Goal: Information Seeking & Learning: Learn about a topic

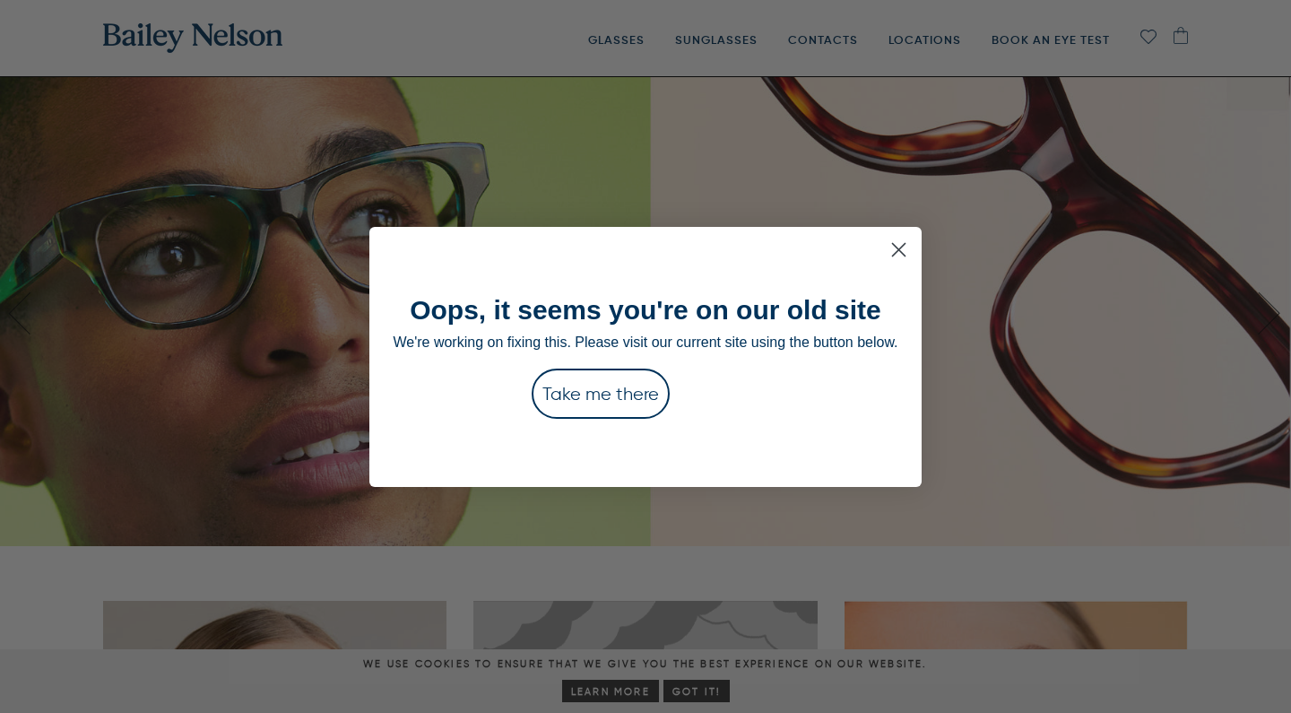
click at [905, 251] on icon "Close dialog" at bounding box center [898, 249] width 13 height 13
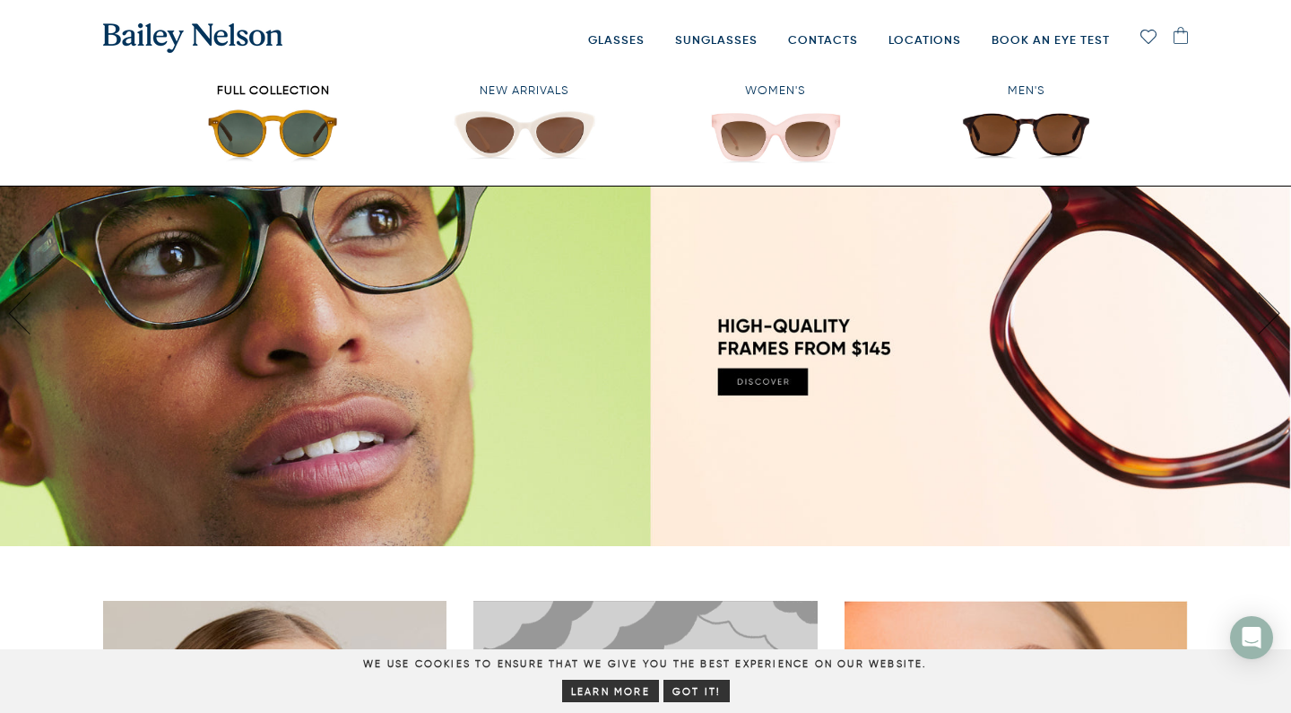
click at [293, 91] on span "Full Collection" at bounding box center [273, 94] width 242 height 24
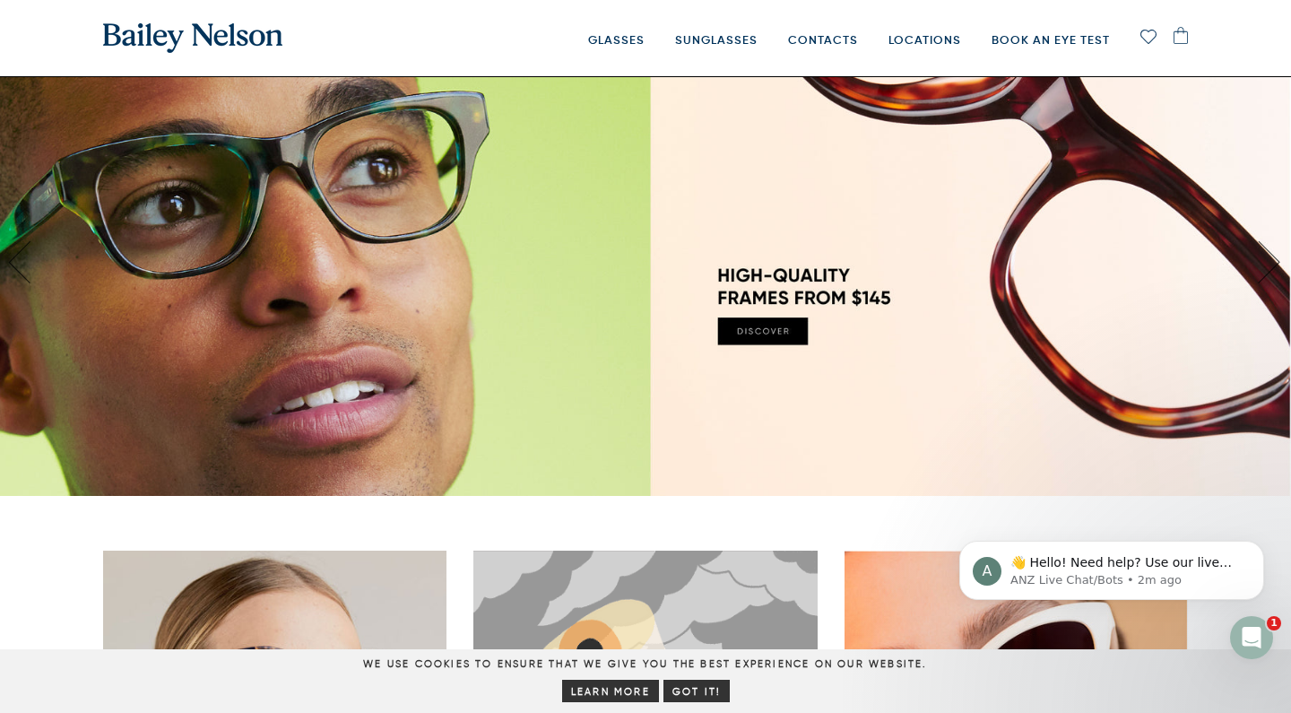
scroll to position [35, 0]
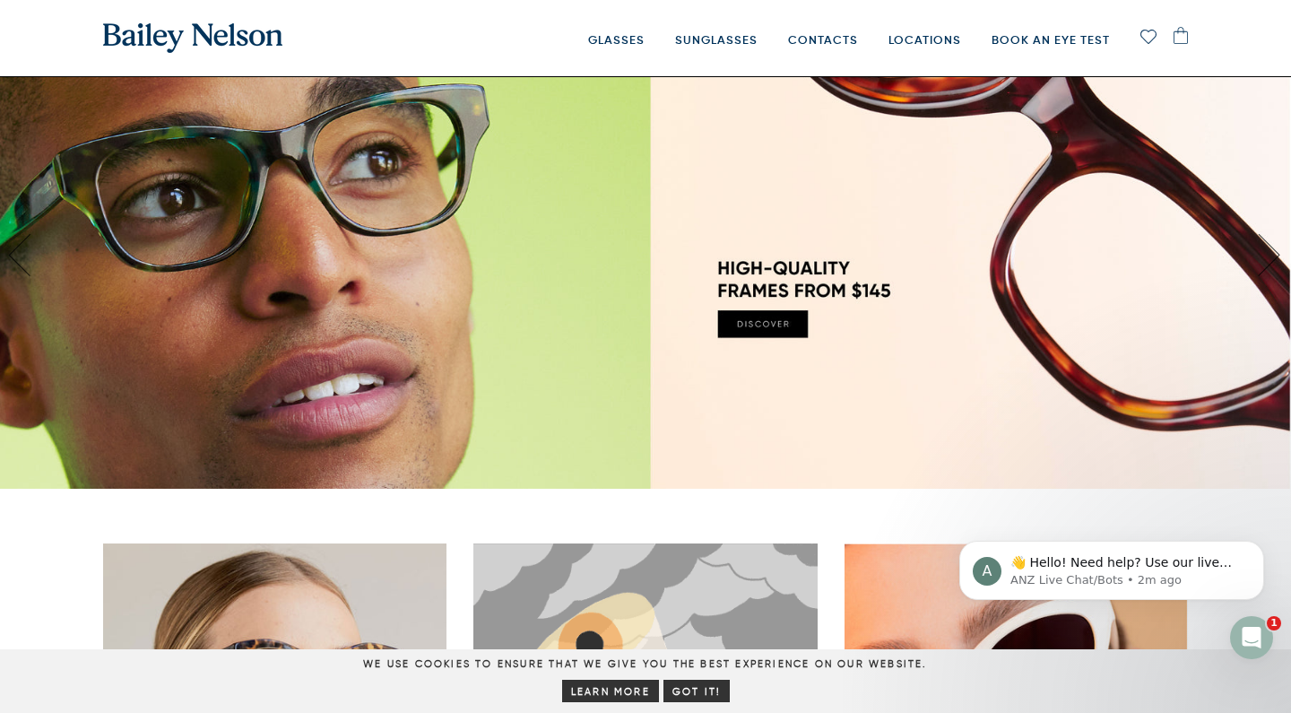
click at [1177, 35] on img at bounding box center [1181, 35] width 14 height 17
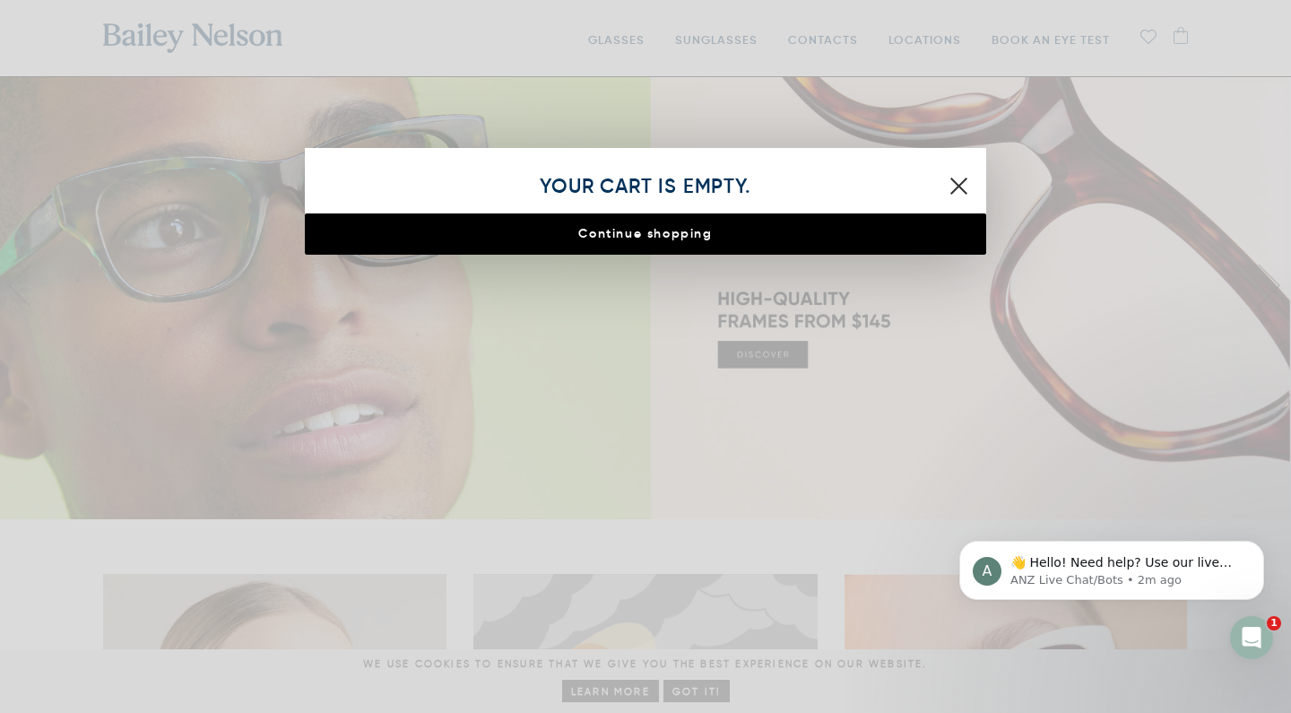
scroll to position [0, 0]
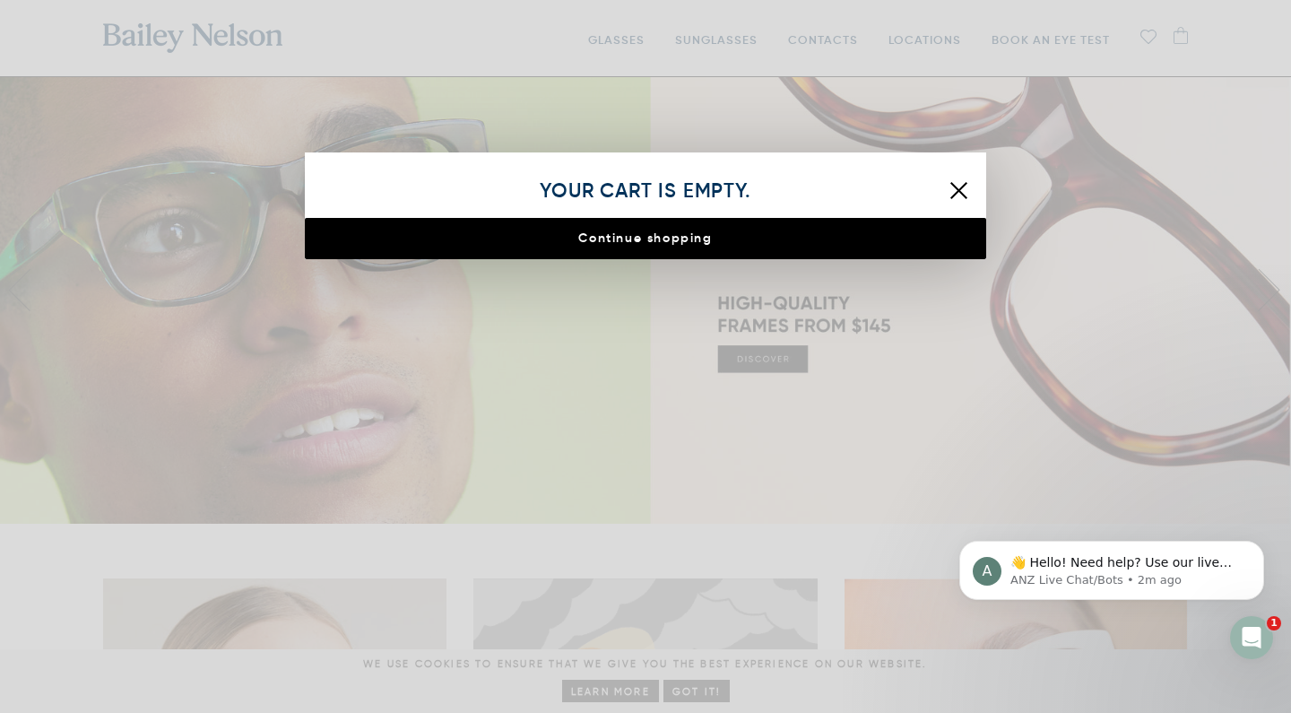
click at [970, 181] on button "Close Cart" at bounding box center [959, 190] width 27 height 22
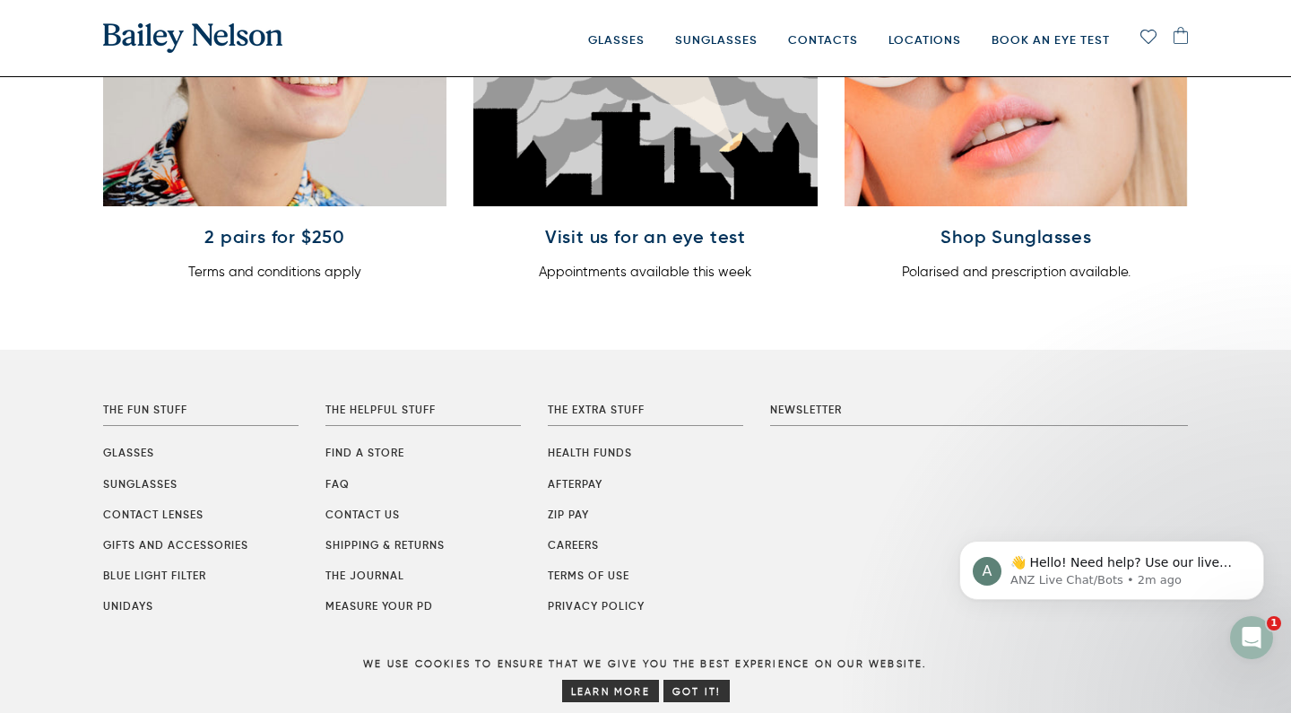
scroll to position [726, 0]
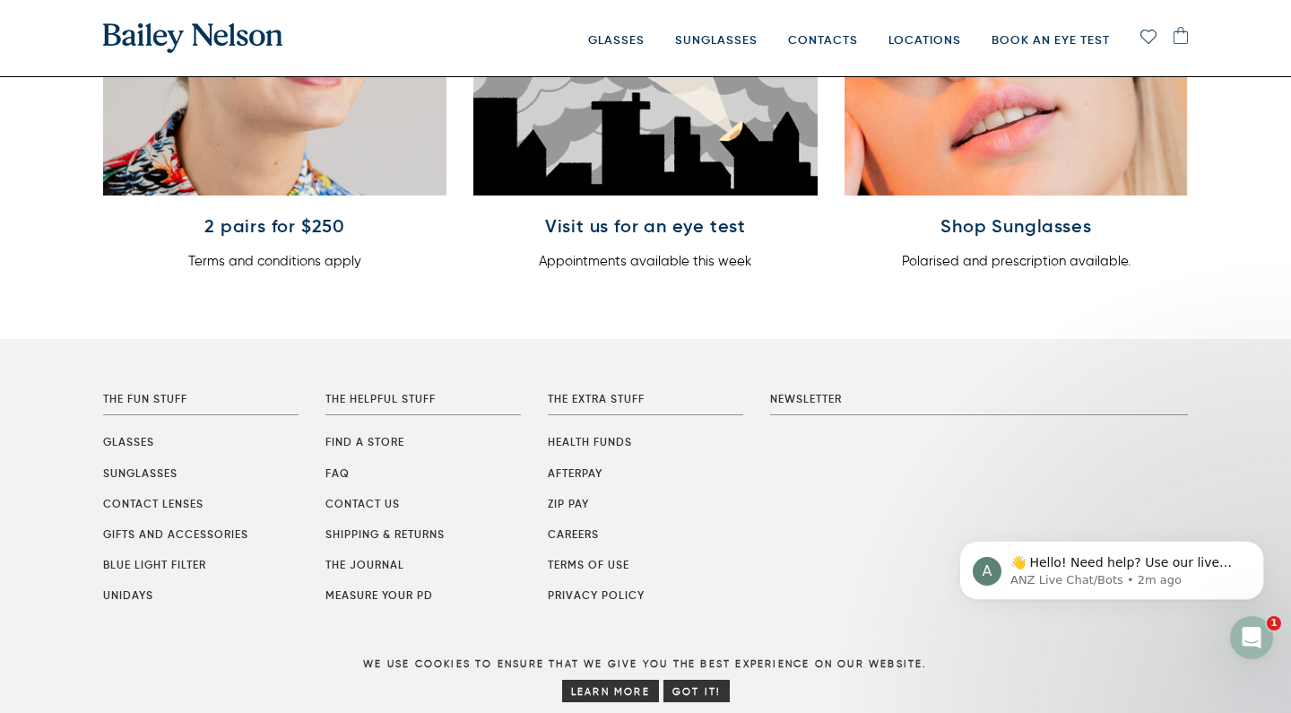
click at [336, 478] on li "FAQ" at bounding box center [422, 472] width 195 height 17
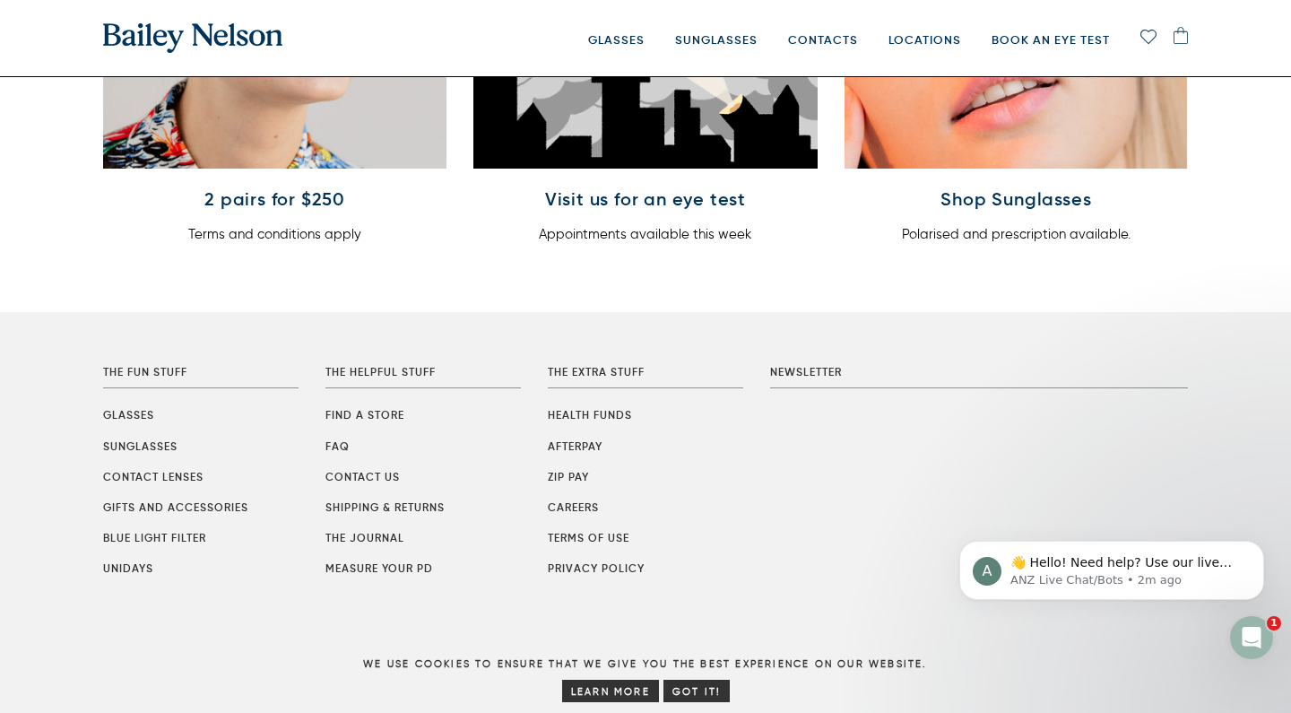
scroll to position [758, 0]
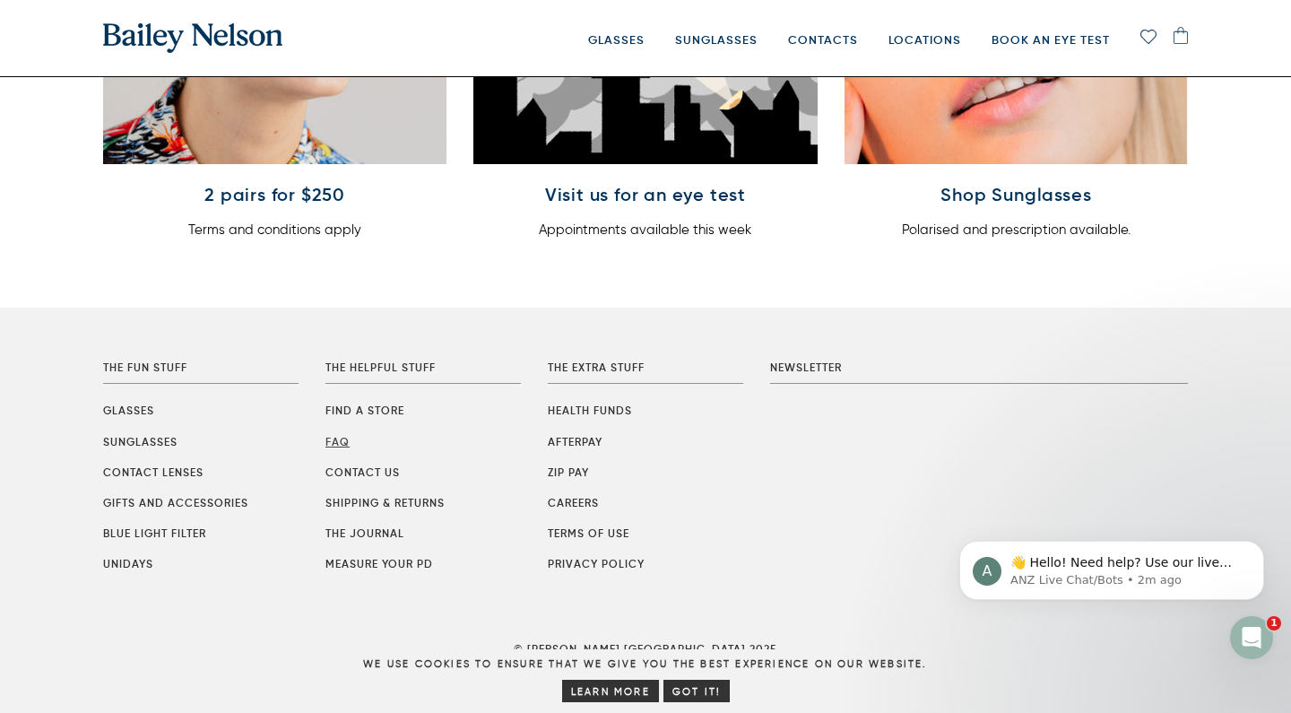
click at [342, 436] on link "FAQ" at bounding box center [337, 441] width 24 height 13
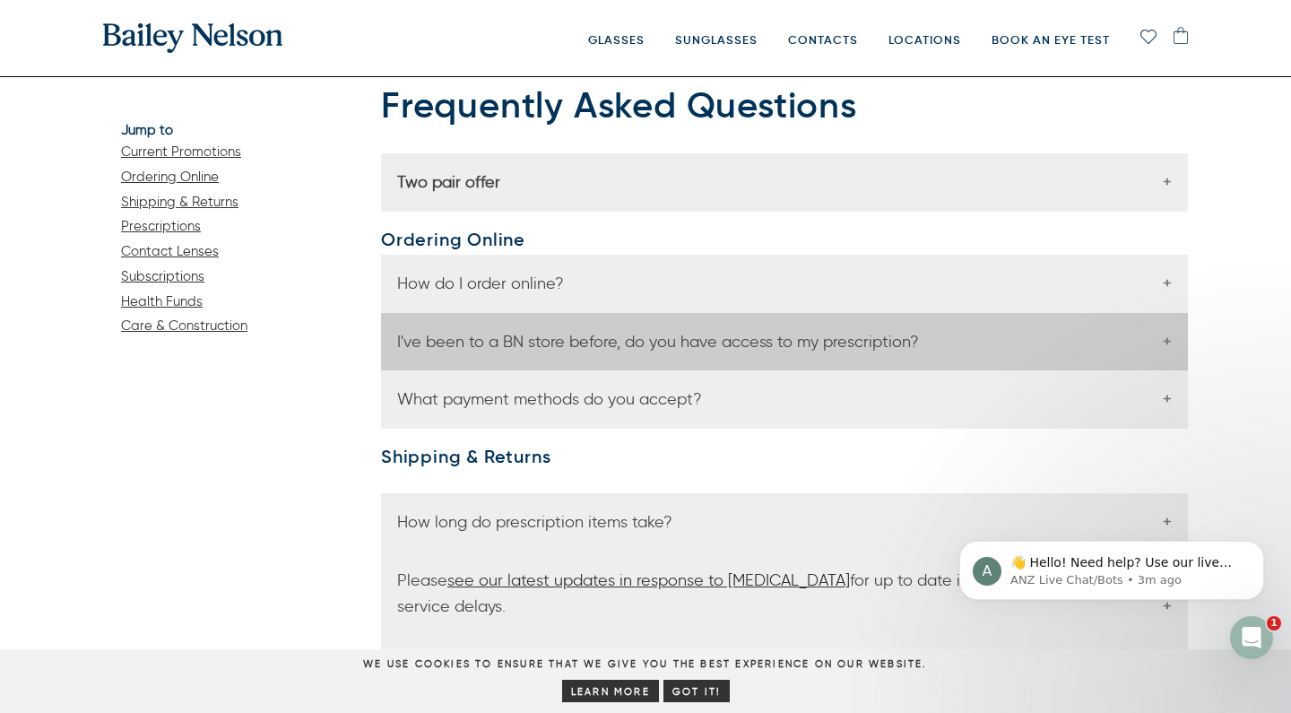
scroll to position [27, 0]
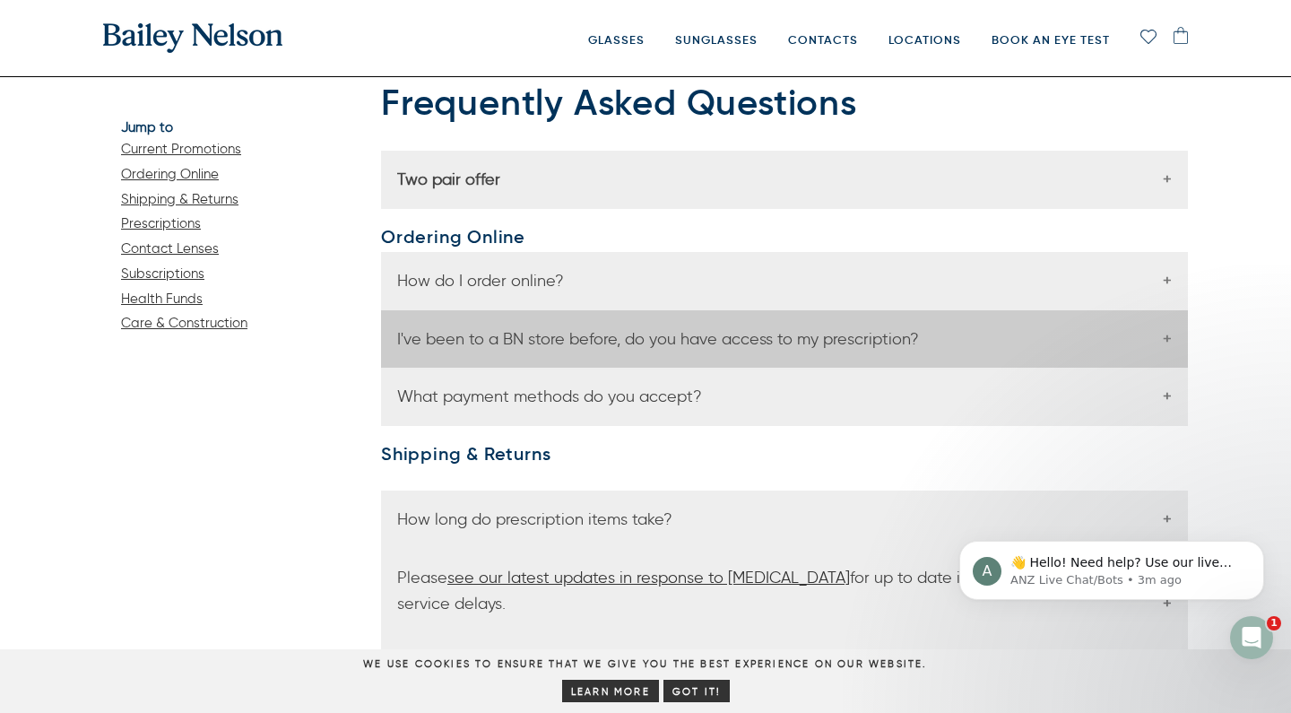
click at [707, 334] on span "I've been to a BN store before, do you have access to my prescription?" at bounding box center [658, 339] width 522 height 20
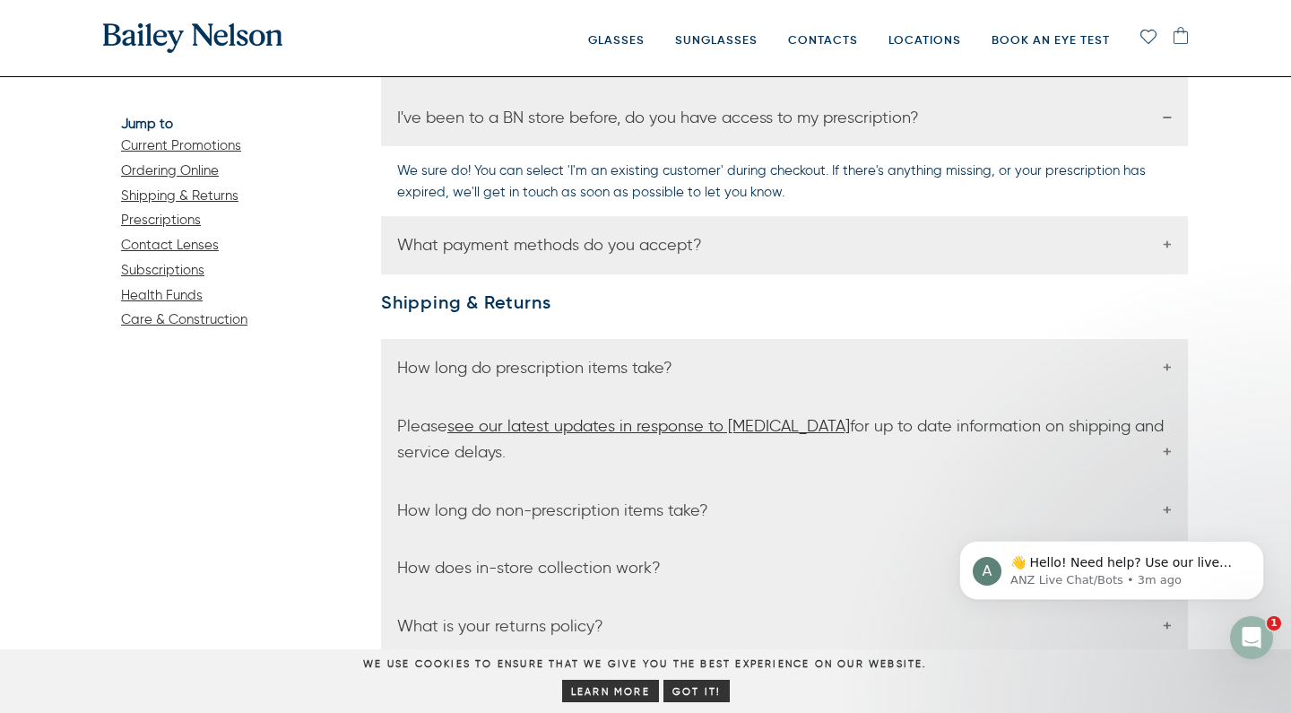
scroll to position [297, 0]
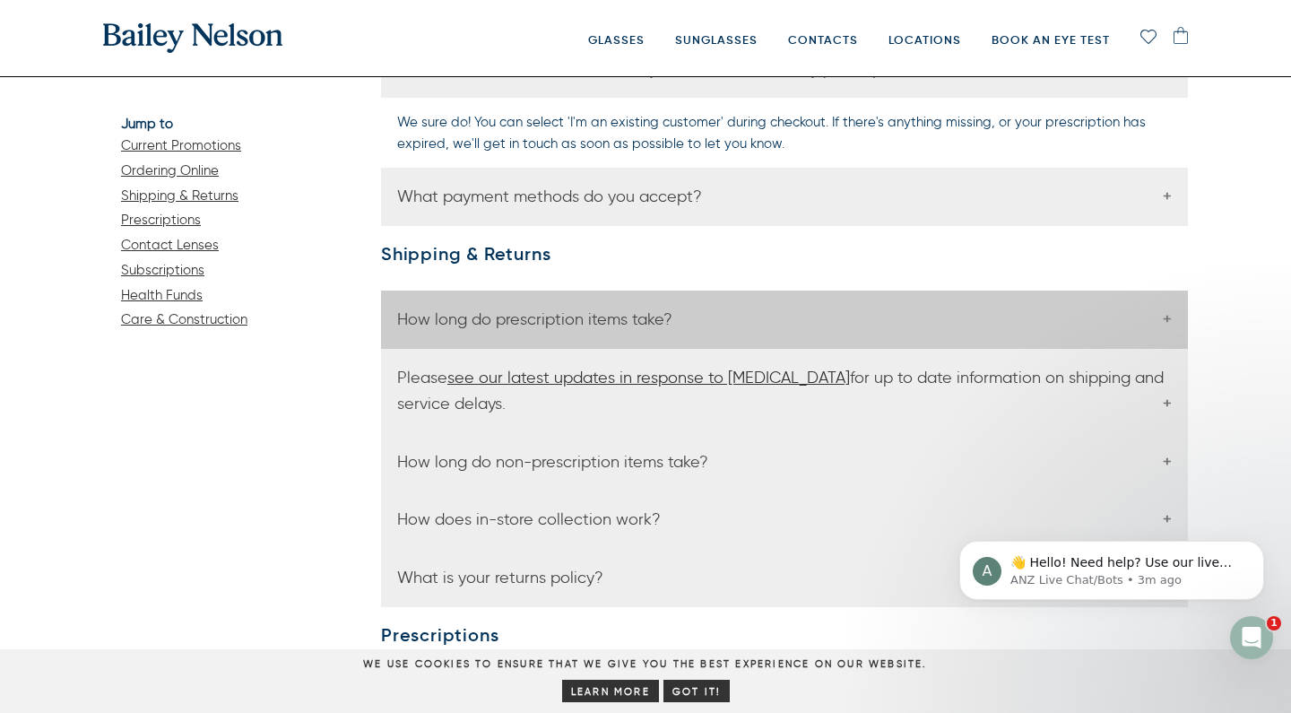
click at [763, 311] on div "How long do prescription items take?" at bounding box center [784, 319] width 807 height 58
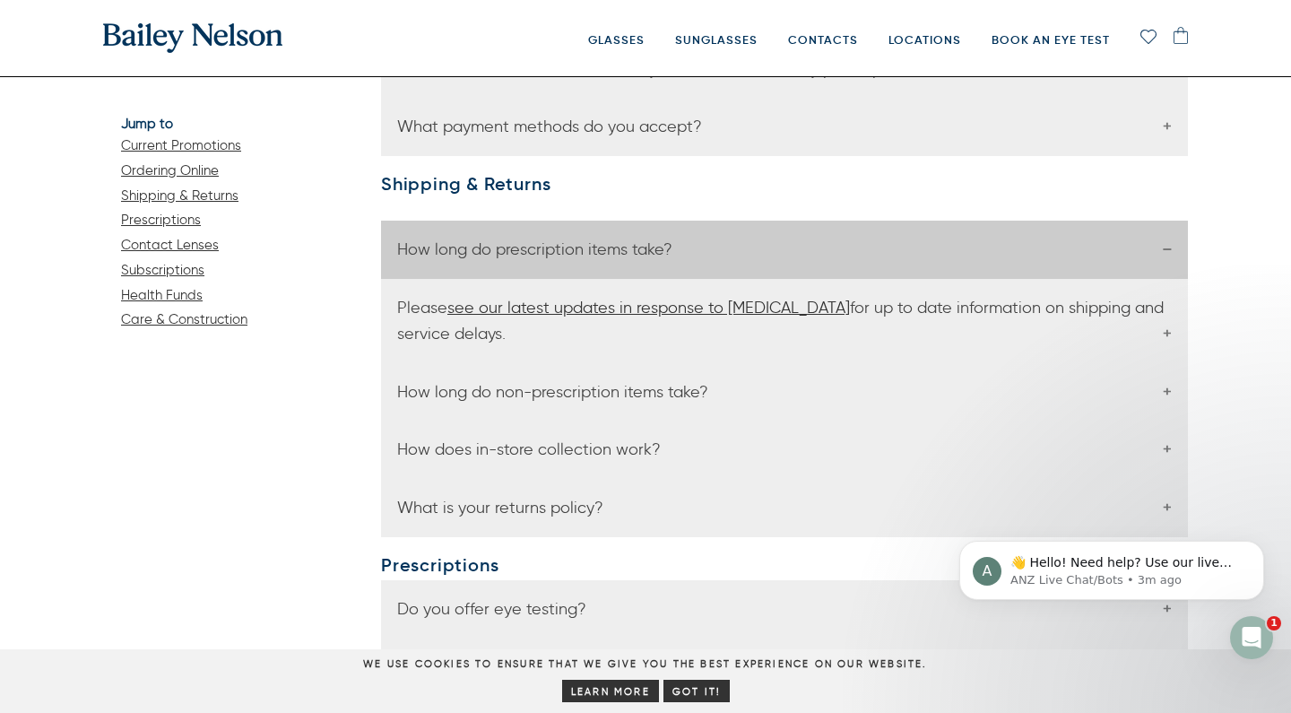
click at [1184, 238] on div "How long do prescription items take?" at bounding box center [784, 250] width 807 height 58
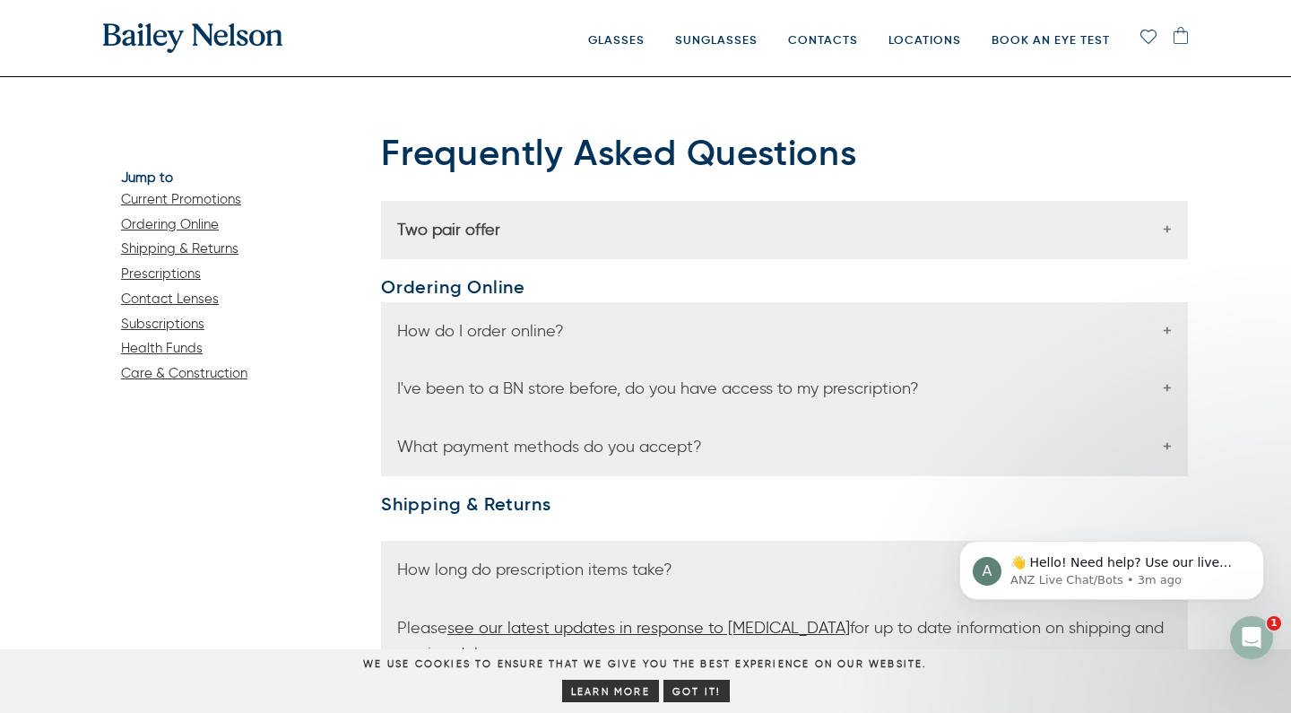
scroll to position [0, 0]
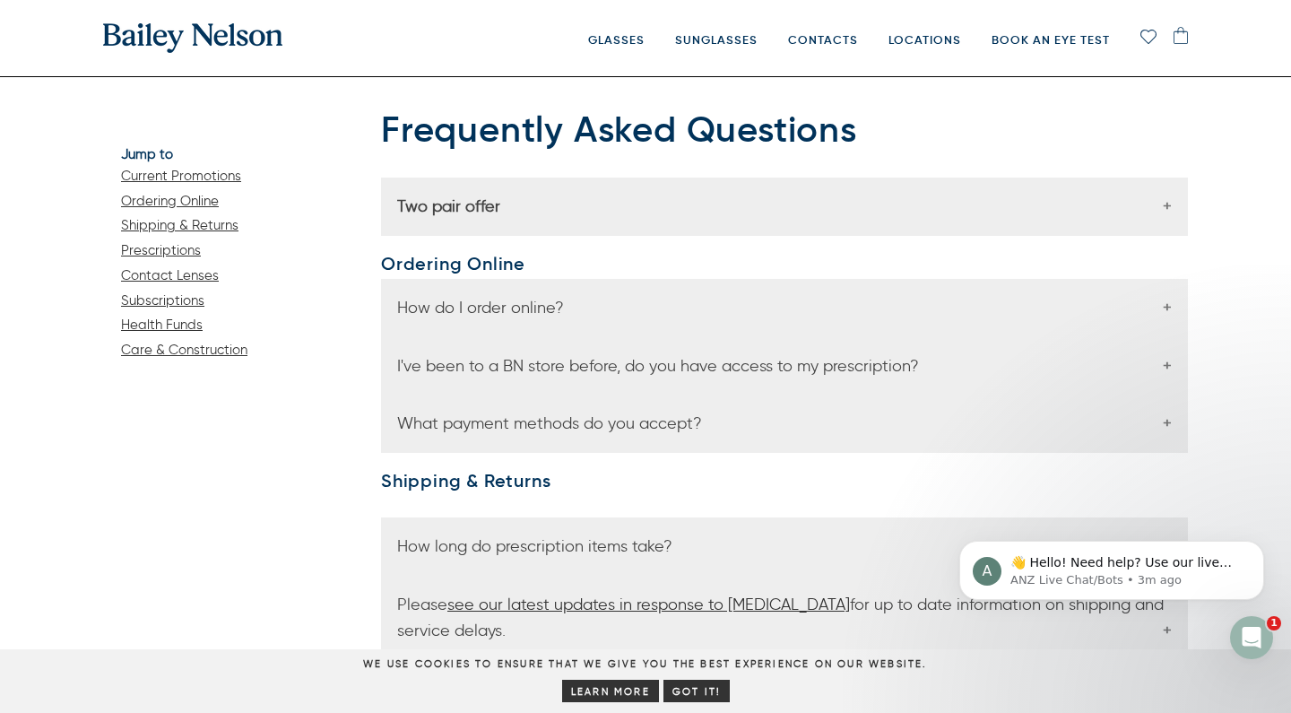
click at [211, 25] on img at bounding box center [192, 38] width 179 height 30
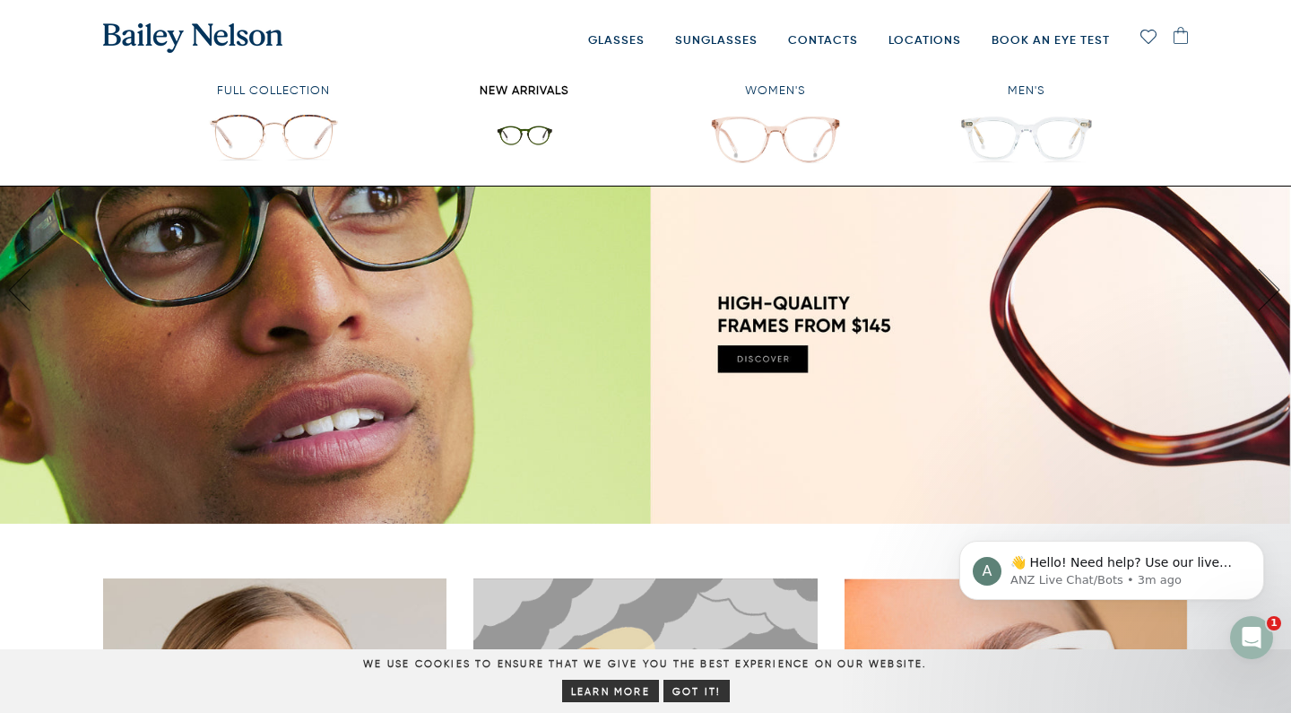
click at [514, 96] on span "New Arrivals" at bounding box center [524, 94] width 242 height 24
